Goal: Find contact information

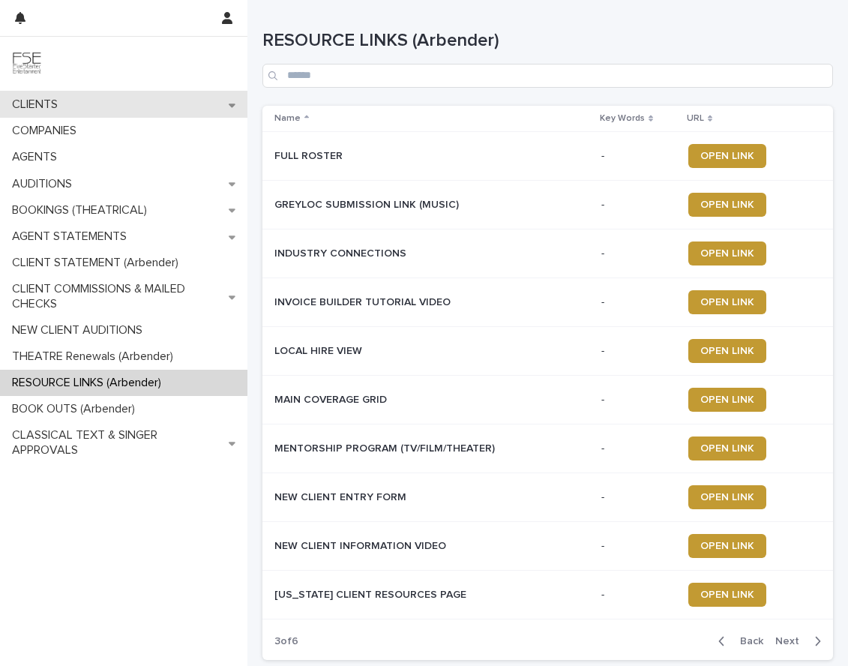
click at [46, 103] on p "CLIENTS" at bounding box center [38, 104] width 64 height 14
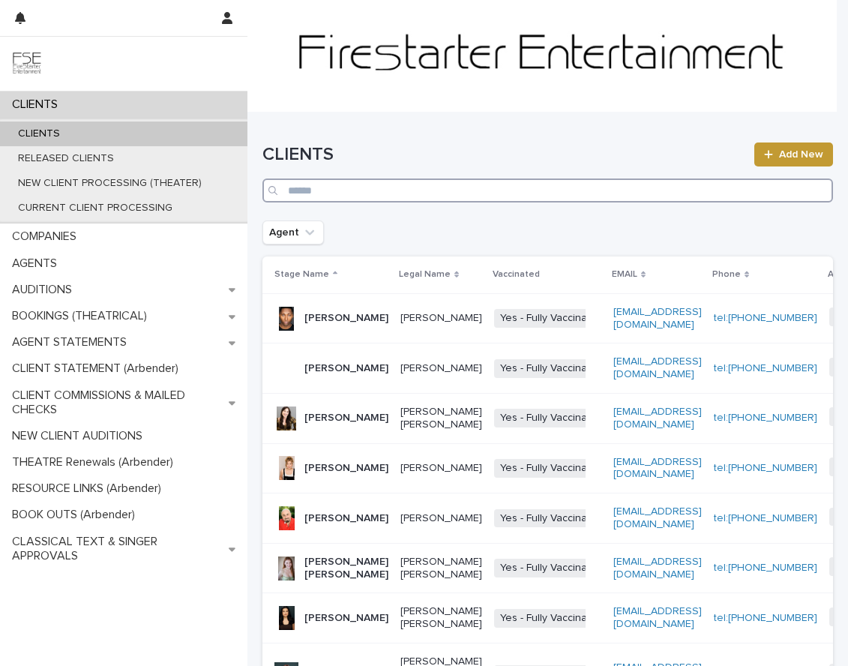
click at [467, 193] on input "Search" at bounding box center [547, 190] width 570 height 24
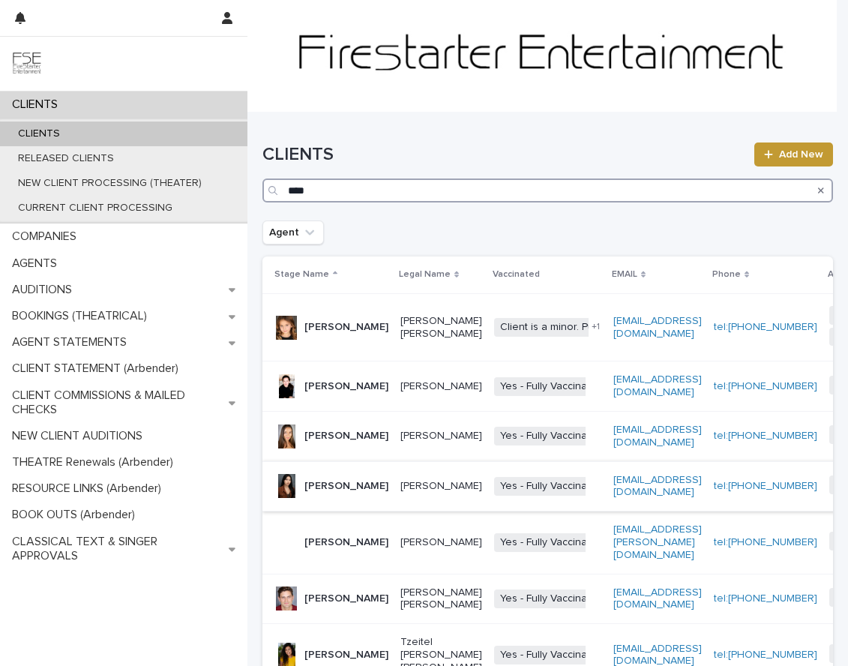
type input "****"
click at [400, 492] on p "[PERSON_NAME]" at bounding box center [441, 486] width 82 height 13
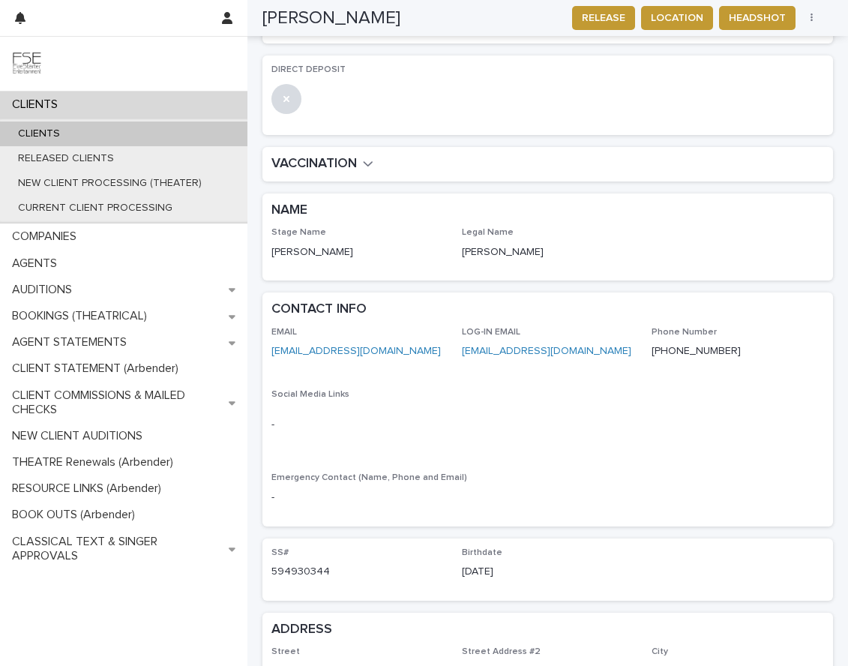
scroll to position [381, 0]
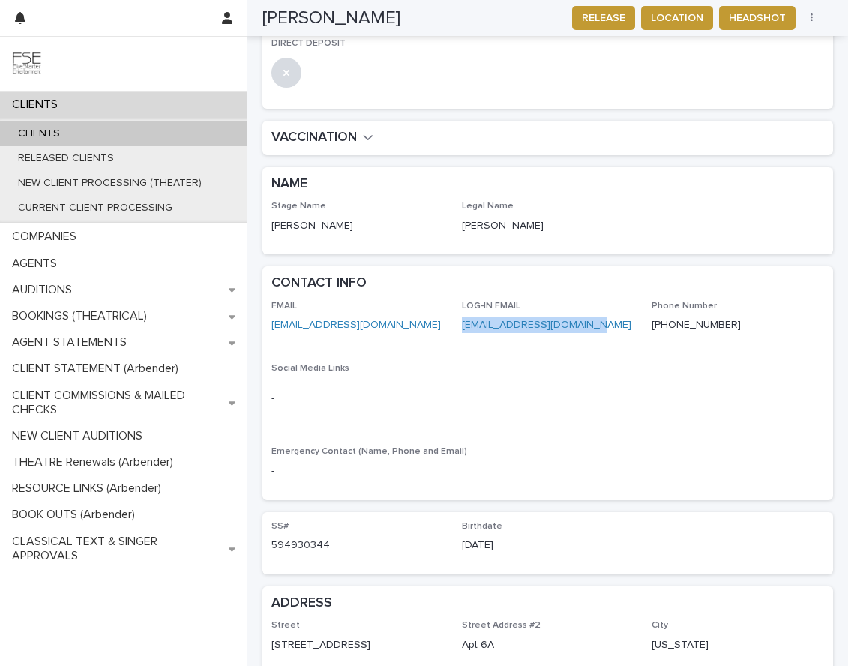
drag, startPoint x: 589, startPoint y: 309, endPoint x: 459, endPoint y: 312, distance: 129.7
click at [462, 317] on p "[EMAIL_ADDRESS][DOMAIN_NAME]" at bounding box center [548, 325] width 172 height 16
click at [408, 317] on p "[EMAIL_ADDRESS][DOMAIN_NAME]" at bounding box center [357, 325] width 172 height 16
drag, startPoint x: 409, startPoint y: 314, endPoint x: 349, endPoint y: 319, distance: 60.2
click at [349, 319] on div "EMAIL [PERSON_NAME][EMAIL_ADDRESS][DOMAIN_NAME]" at bounding box center [357, 323] width 172 height 44
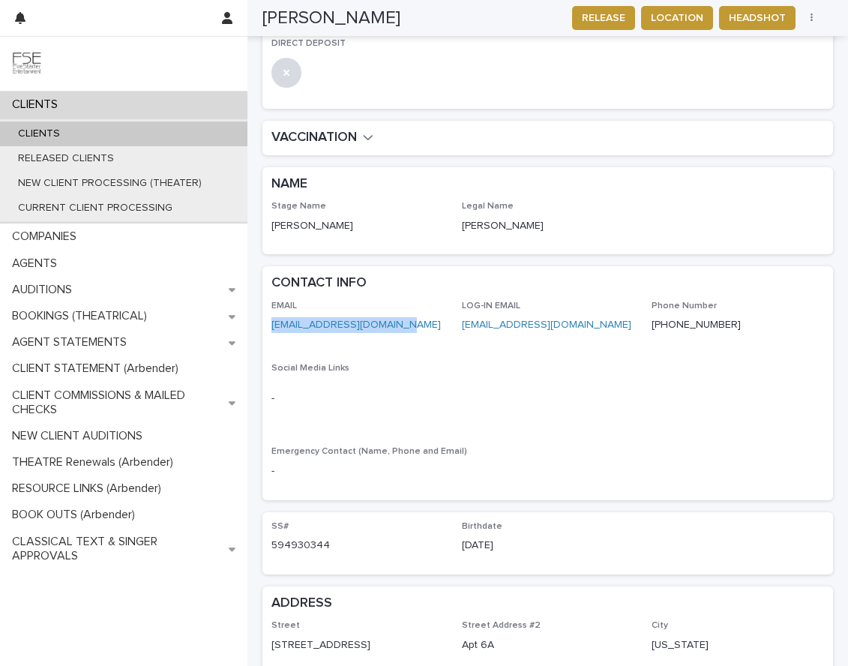
drag, startPoint x: 403, startPoint y: 311, endPoint x: 274, endPoint y: 313, distance: 128.9
click at [274, 317] on p "[EMAIL_ADDRESS][DOMAIN_NAME]" at bounding box center [357, 325] width 172 height 16
copy link "[EMAIL_ADDRESS][DOMAIN_NAME]"
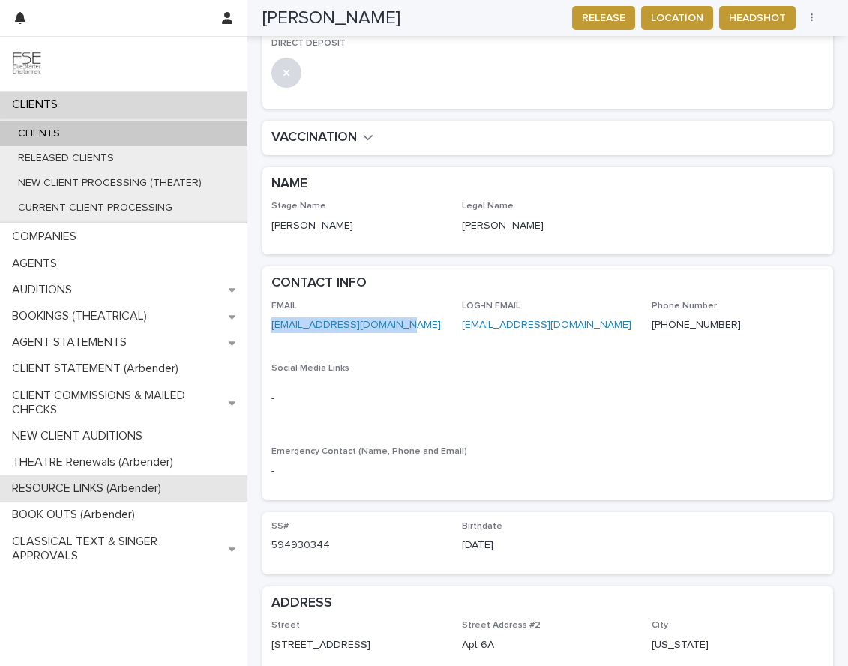
click at [76, 494] on p "RESOURCE LINKS (Arbender)" at bounding box center [89, 488] width 167 height 14
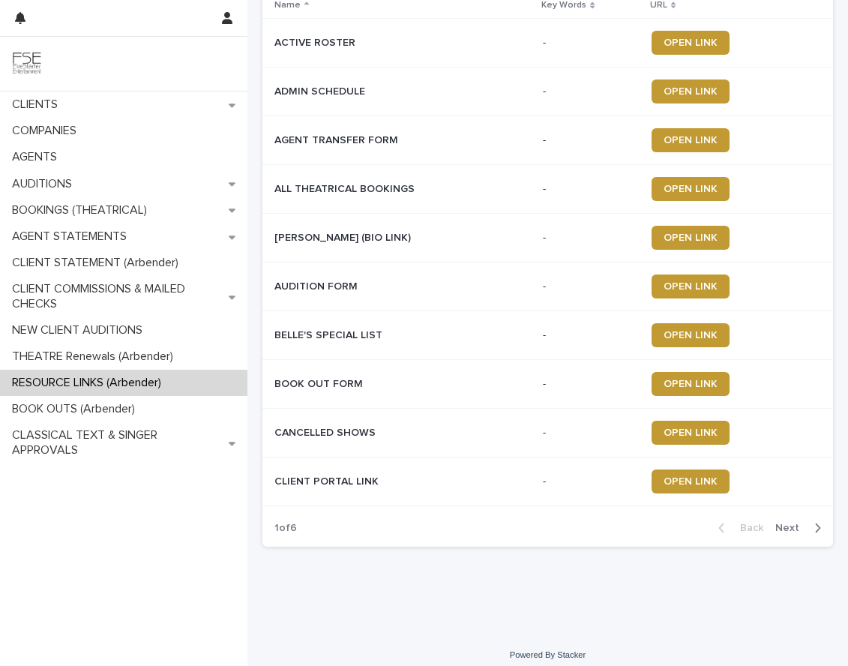
scroll to position [124, 0]
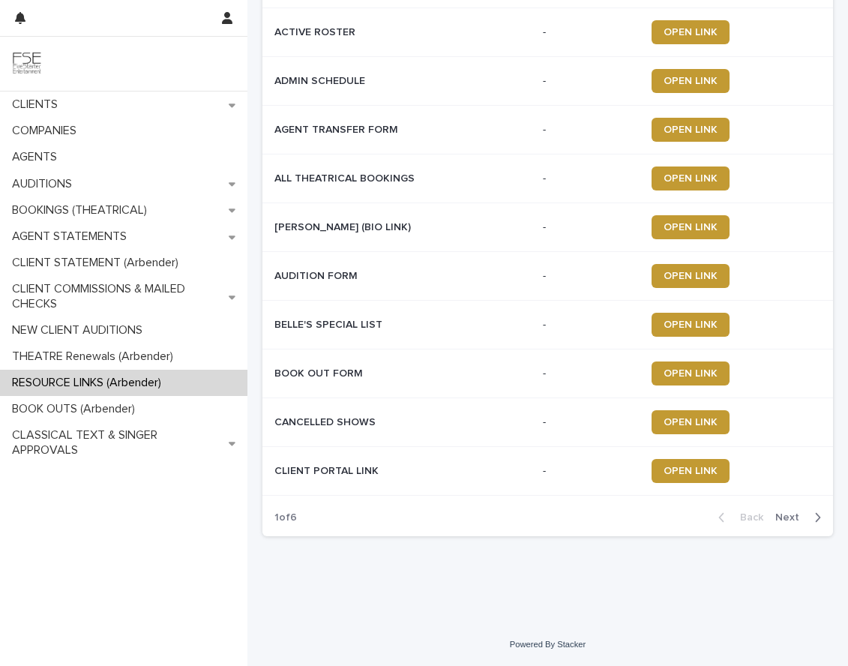
click at [783, 513] on span "Next" at bounding box center [791, 517] width 33 height 10
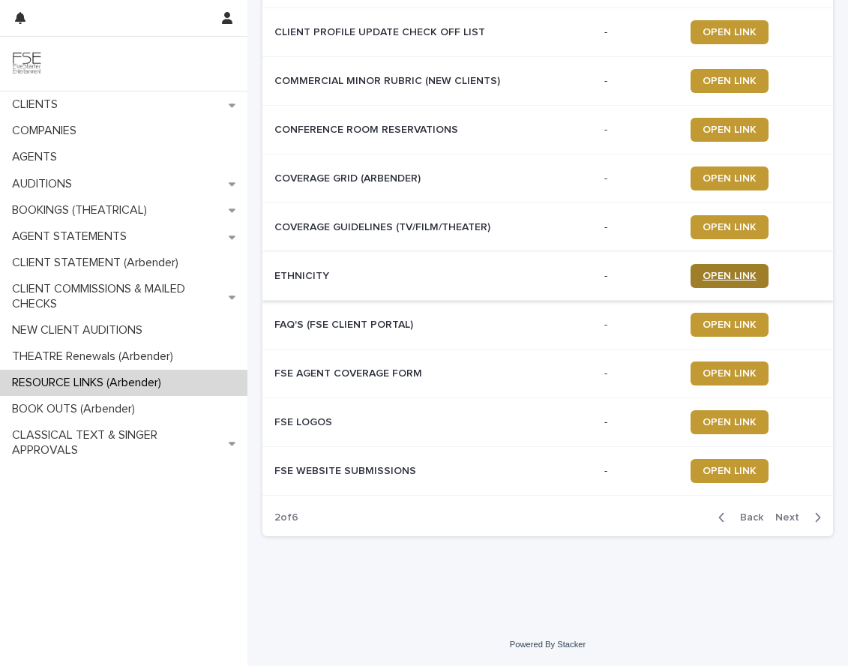
click at [713, 277] on span "OPEN LINK" at bounding box center [729, 276] width 54 height 10
